Goal: Task Accomplishment & Management: Manage account settings

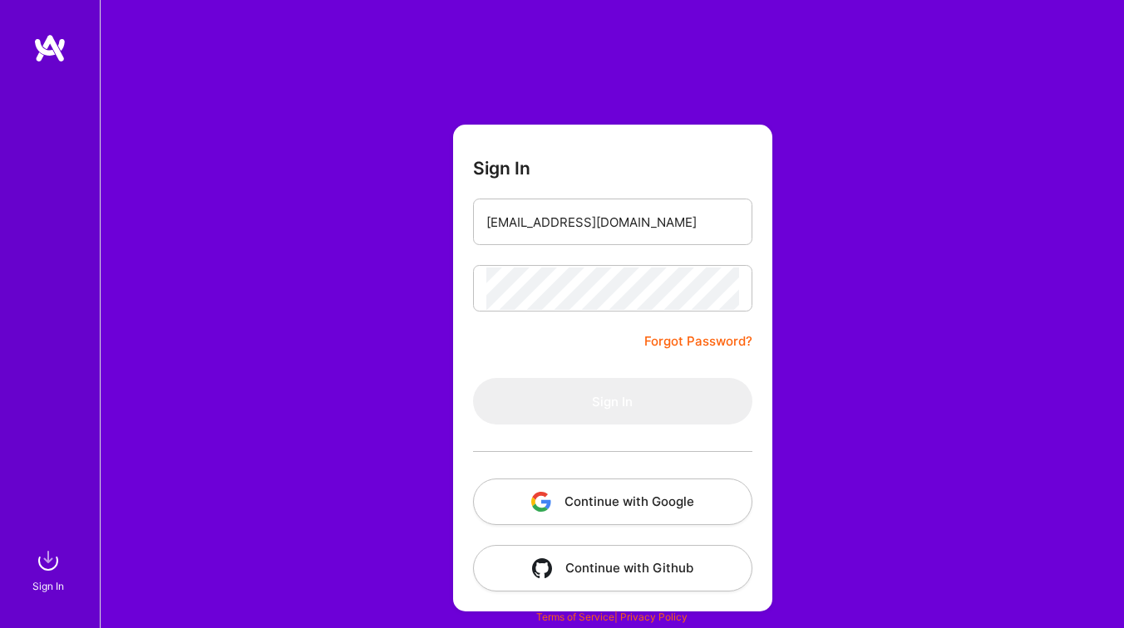
click at [597, 495] on button "Continue with Google" at bounding box center [612, 502] width 279 height 47
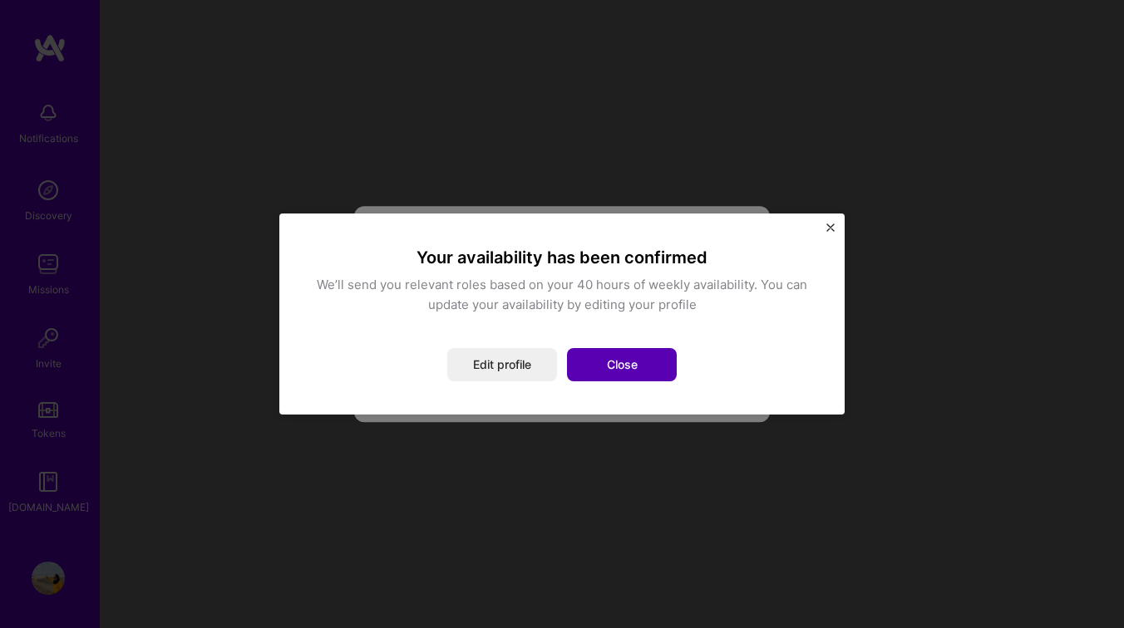
click at [633, 367] on button "Close" at bounding box center [622, 364] width 110 height 33
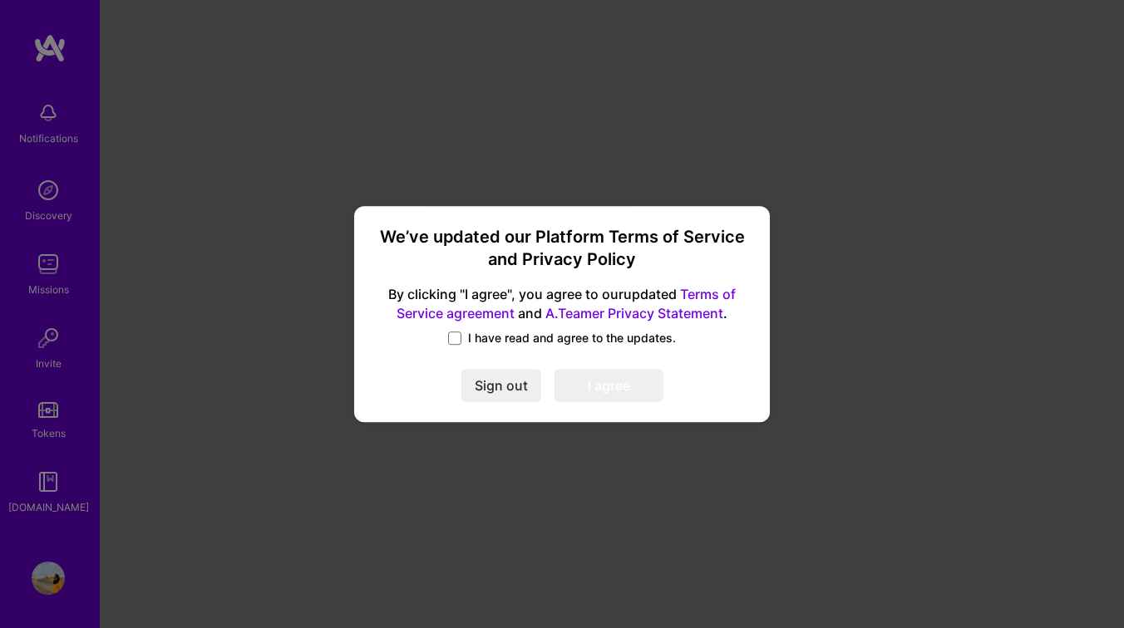
click at [487, 335] on span "I have read and agree to the updates." at bounding box center [572, 338] width 208 height 17
click at [0, 0] on input "I have read and agree to the updates." at bounding box center [0, 0] width 0 height 0
click at [618, 382] on button "I agree" at bounding box center [608, 385] width 109 height 33
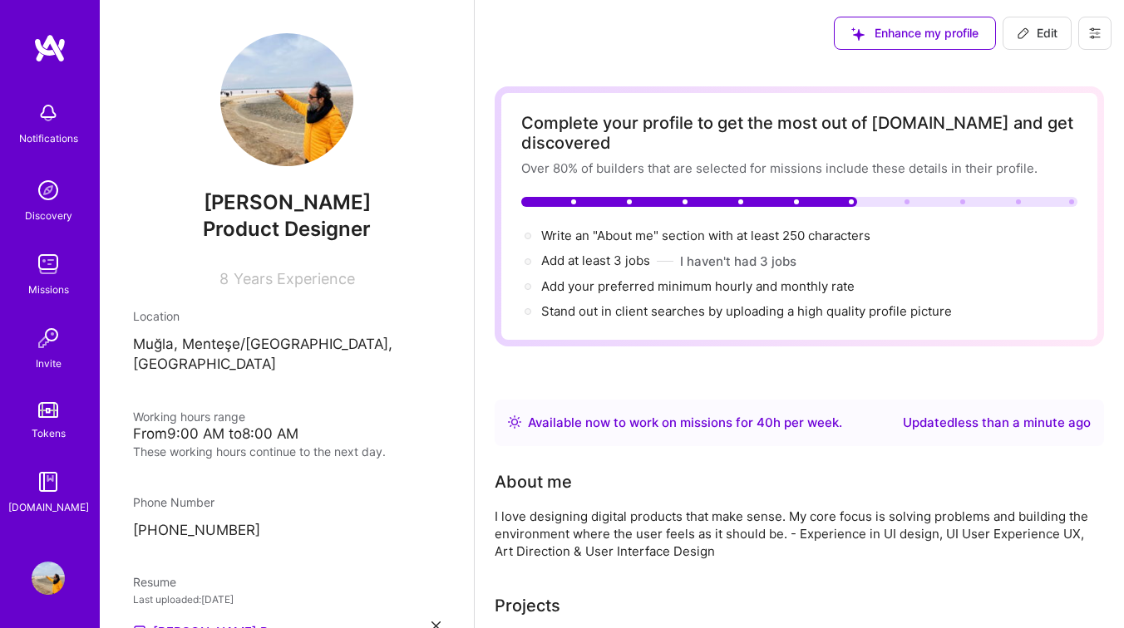
click at [277, 342] on p "Muğla, Menteşe/[GEOGRAPHIC_DATA], [GEOGRAPHIC_DATA]" at bounding box center [287, 355] width 308 height 40
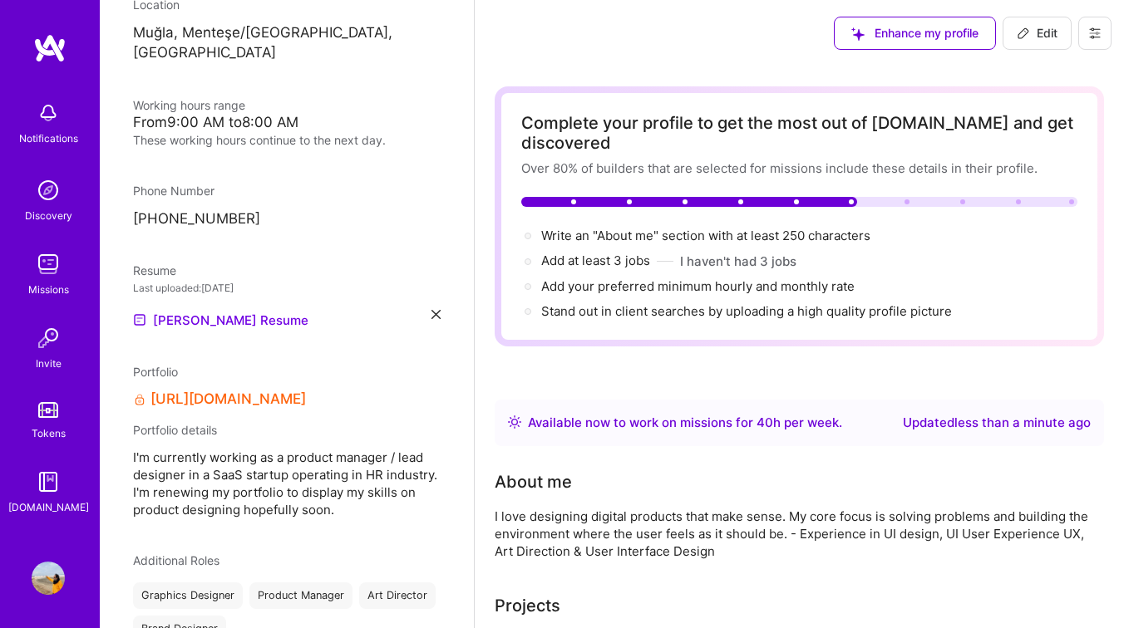
scroll to position [314, 0]
